Goal: Information Seeking & Learning: Find specific fact

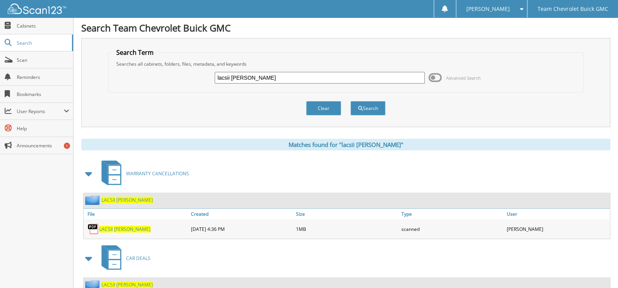
click at [281, 82] on input "lacsii starnes" at bounding box center [320, 78] width 210 height 12
type input "p1418"
click at [350, 101] on button "Search" at bounding box center [367, 108] width 35 height 14
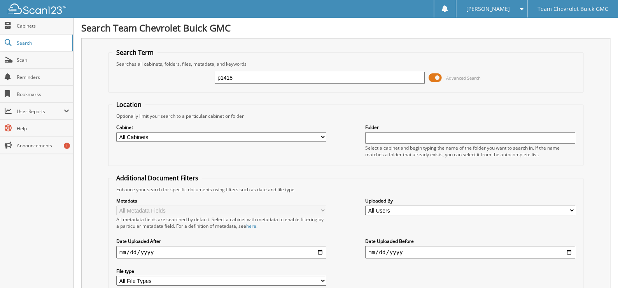
click at [438, 77] on span at bounding box center [434, 78] width 13 height 12
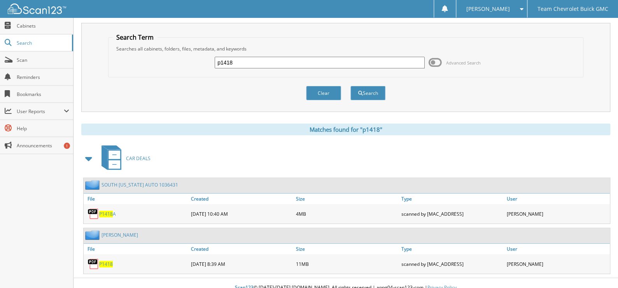
scroll to position [23, 0]
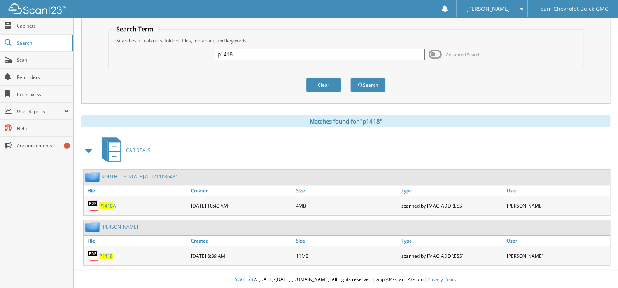
click at [100, 255] on span "P1418" at bounding box center [106, 256] width 14 height 7
click at [283, 55] on input "p1418" at bounding box center [320, 55] width 210 height 12
type input "sj141706"
click at [350, 78] on button "Search" at bounding box center [367, 85] width 35 height 14
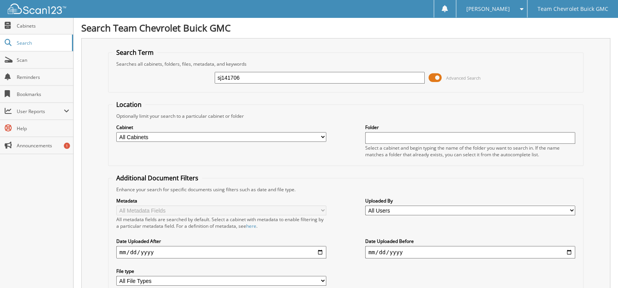
click at [430, 75] on span at bounding box center [434, 78] width 13 height 12
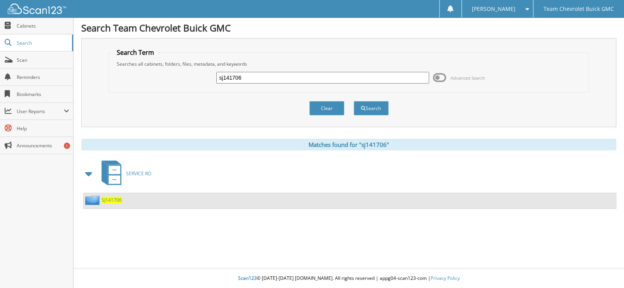
click at [103, 197] on span "SJ141706" at bounding box center [111, 200] width 20 height 7
